Goal: Find specific page/section: Find specific page/section

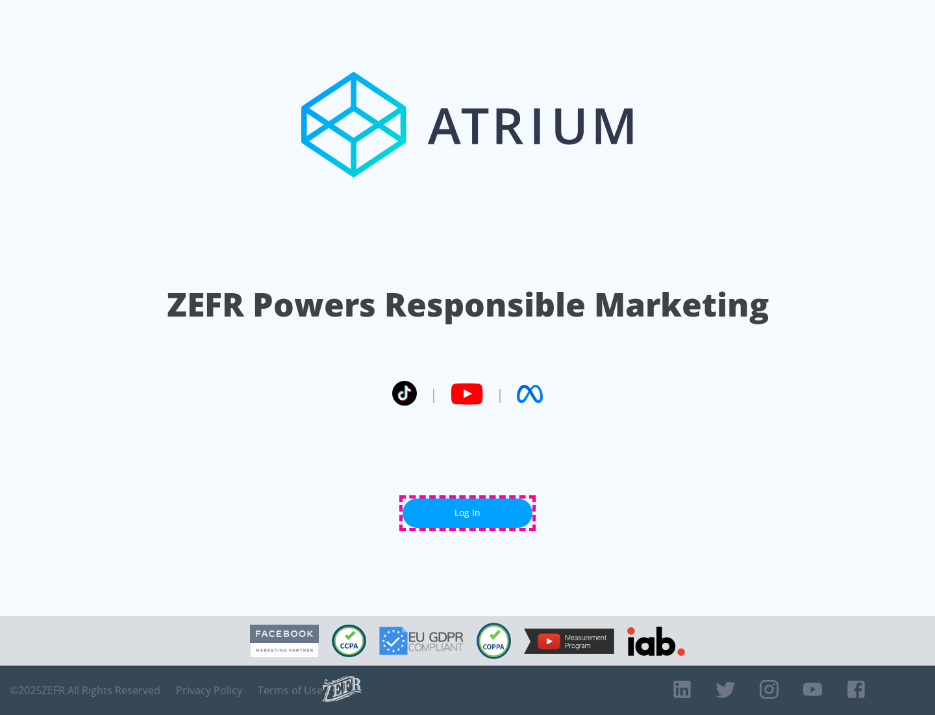
click at [468, 513] on link "Log In" at bounding box center [468, 512] width 130 height 29
